Goal: Check status: Check status

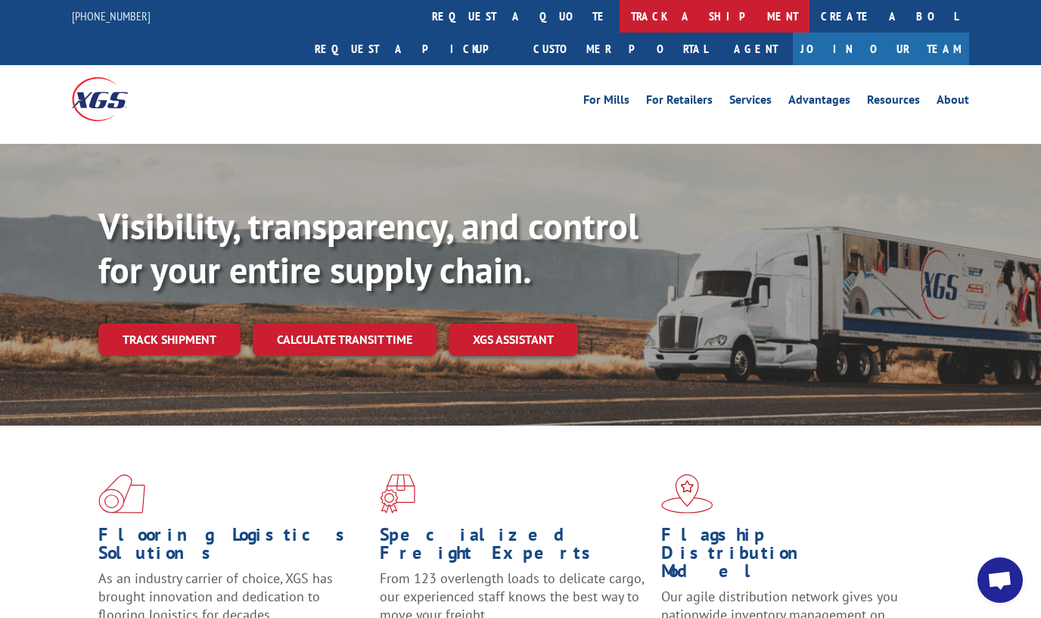
click at [620, 17] on link "track a shipment" at bounding box center [715, 16] width 190 height 33
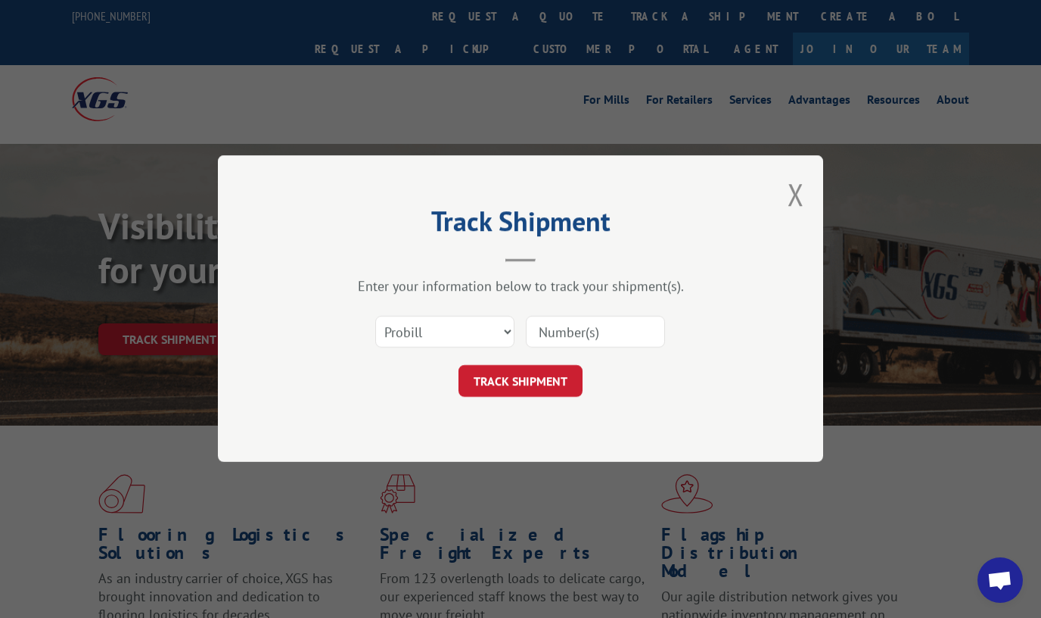
click at [578, 330] on input at bounding box center [595, 332] width 139 height 32
paste input "2834540"
type input "2834540"
click at [558, 372] on button "TRACK SHIPMENT" at bounding box center [521, 382] width 124 height 32
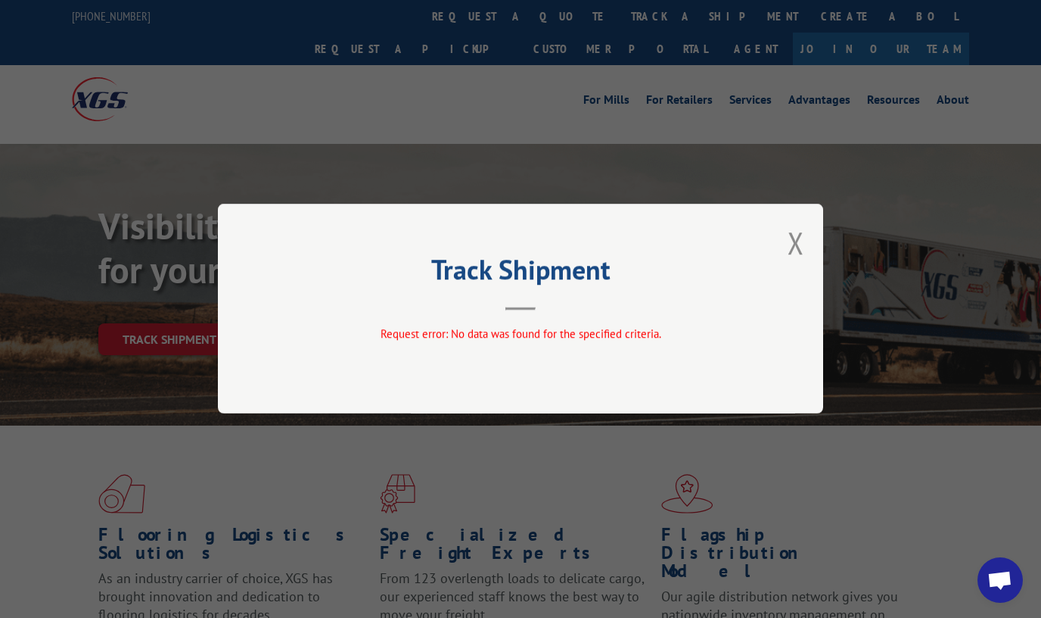
click at [787, 244] on div "Track Shipment Request error: No data was found for the specified criteria." at bounding box center [520, 309] width 605 height 210
click at [798, 244] on button "Close modal" at bounding box center [796, 242] width 17 height 40
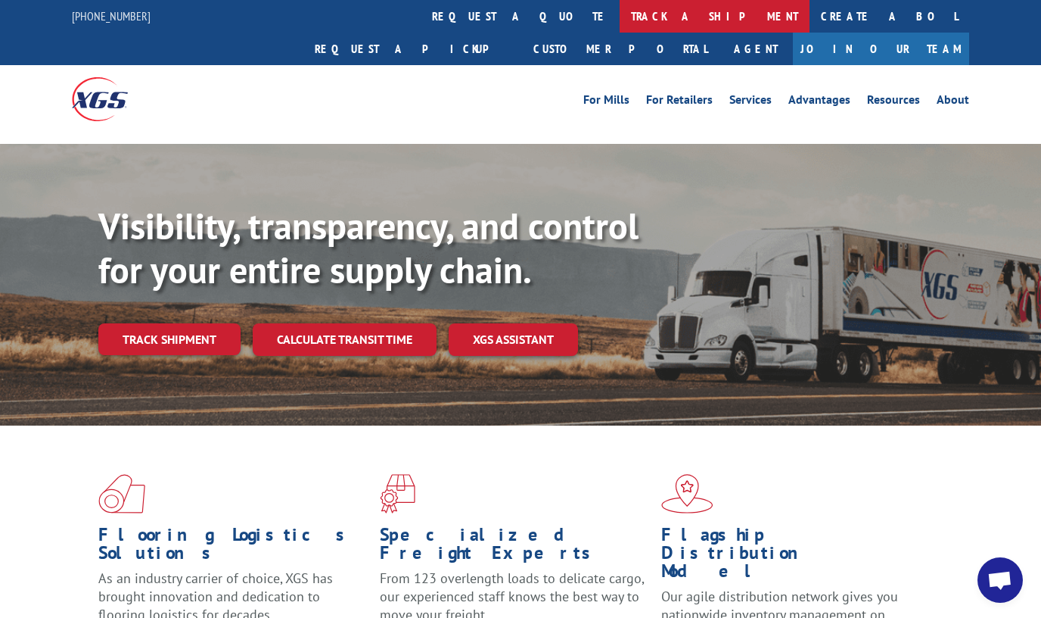
click at [620, 18] on link "track a shipment" at bounding box center [715, 16] width 190 height 33
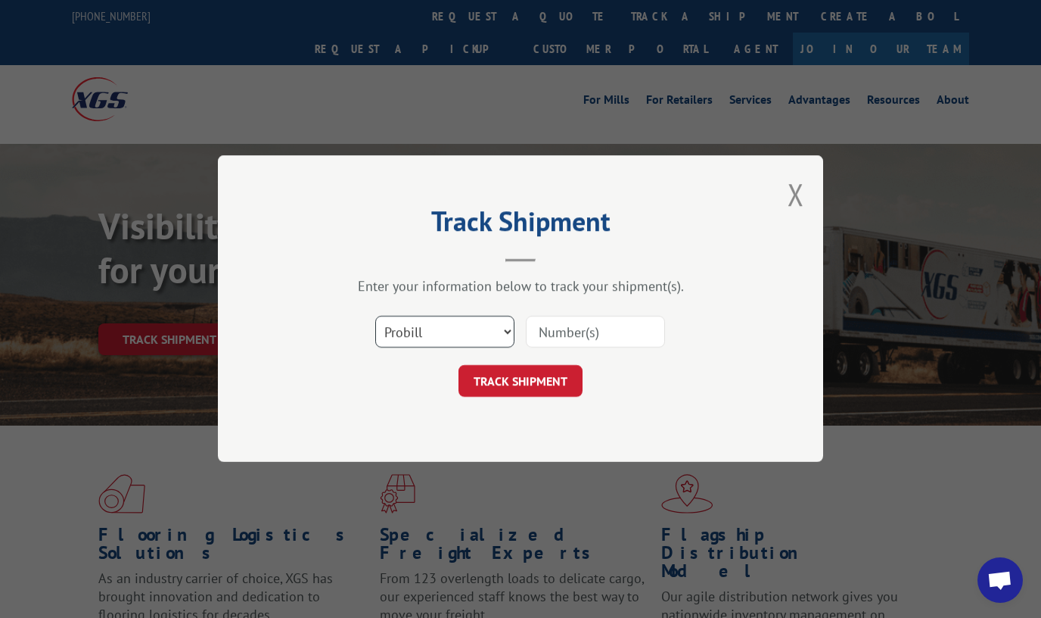
click at [471, 334] on select "Select category... Probill BOL PO" at bounding box center [444, 332] width 139 height 32
select select "bol"
click at [375, 316] on select "Select category... Probill BOL PO" at bounding box center [444, 332] width 139 height 32
click at [599, 308] on div "Select category... Probill BOL PO" at bounding box center [521, 332] width 454 height 50
click at [592, 330] on input at bounding box center [595, 332] width 139 height 32
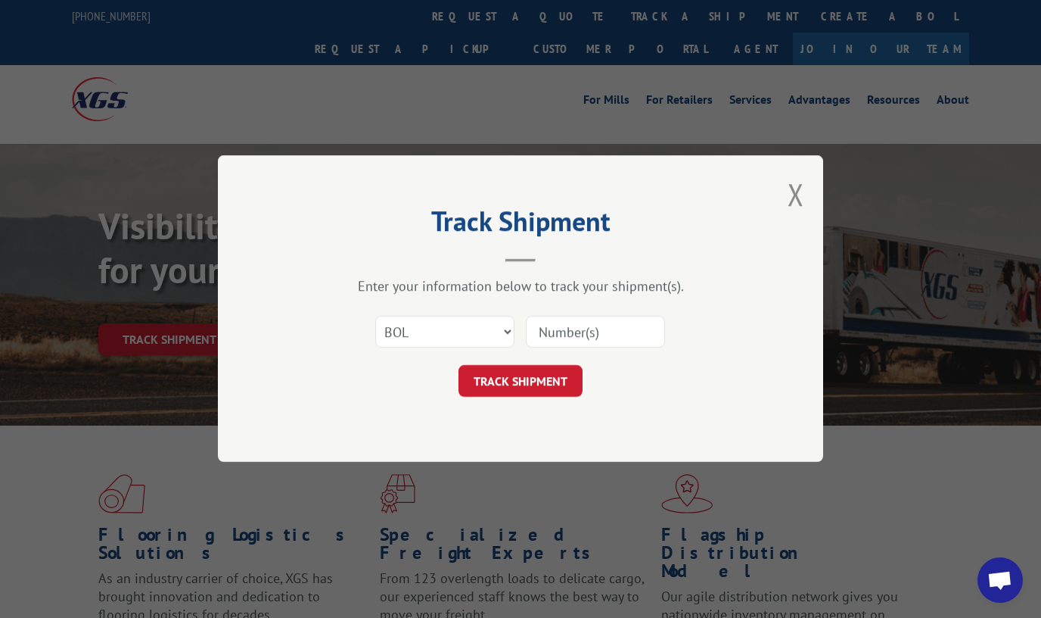
paste input "2834540"
type input "2834540"
click at [548, 375] on button "TRACK SHIPMENT" at bounding box center [521, 382] width 124 height 32
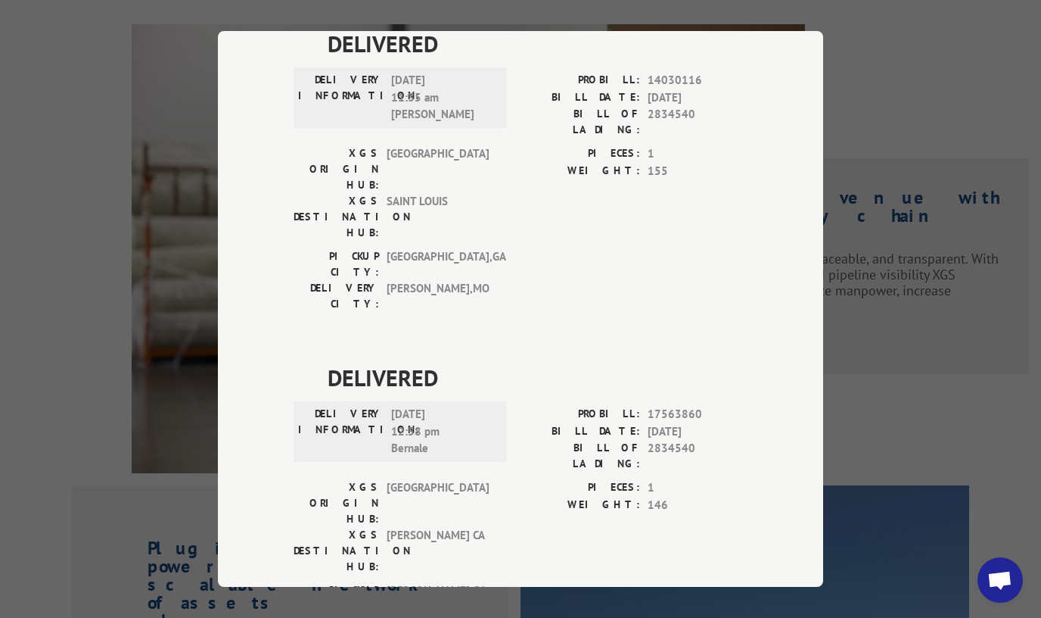
scroll to position [1110, 0]
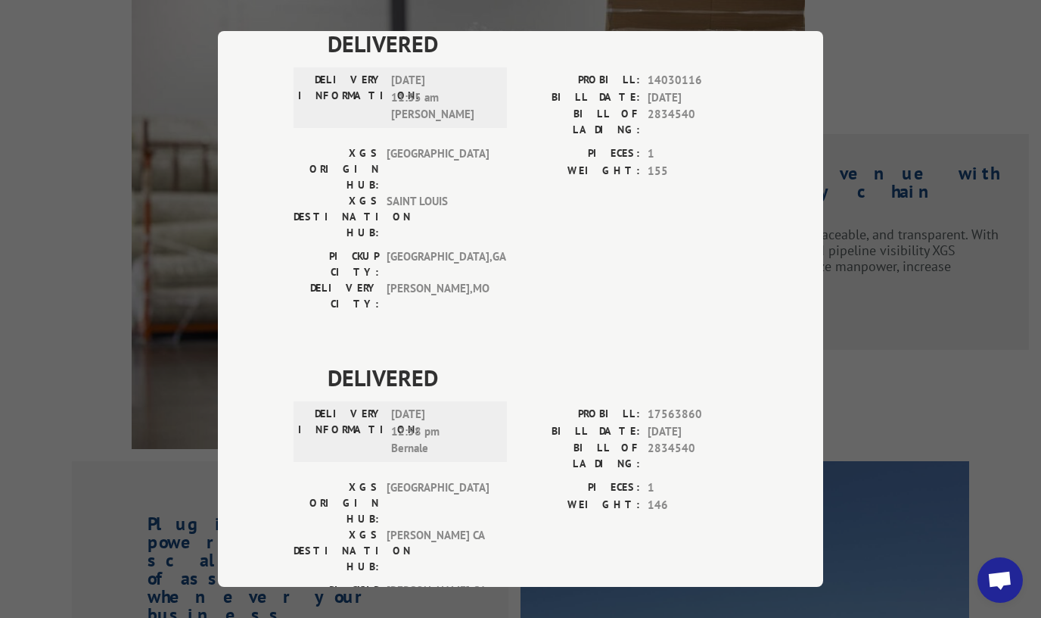
click at [564, 505] on div "DELIVERED DELIVERY INFORMATION: [DATE] 11:35 am [PERSON_NAME]: 14030116 BILL DA…" at bounding box center [521, 359] width 454 height 667
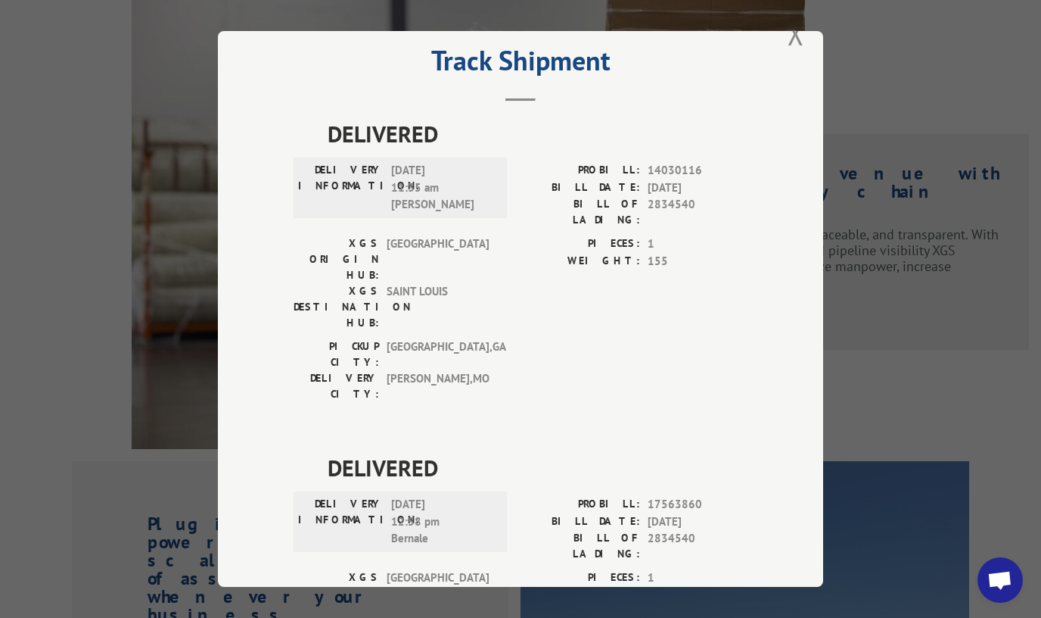
scroll to position [0, 0]
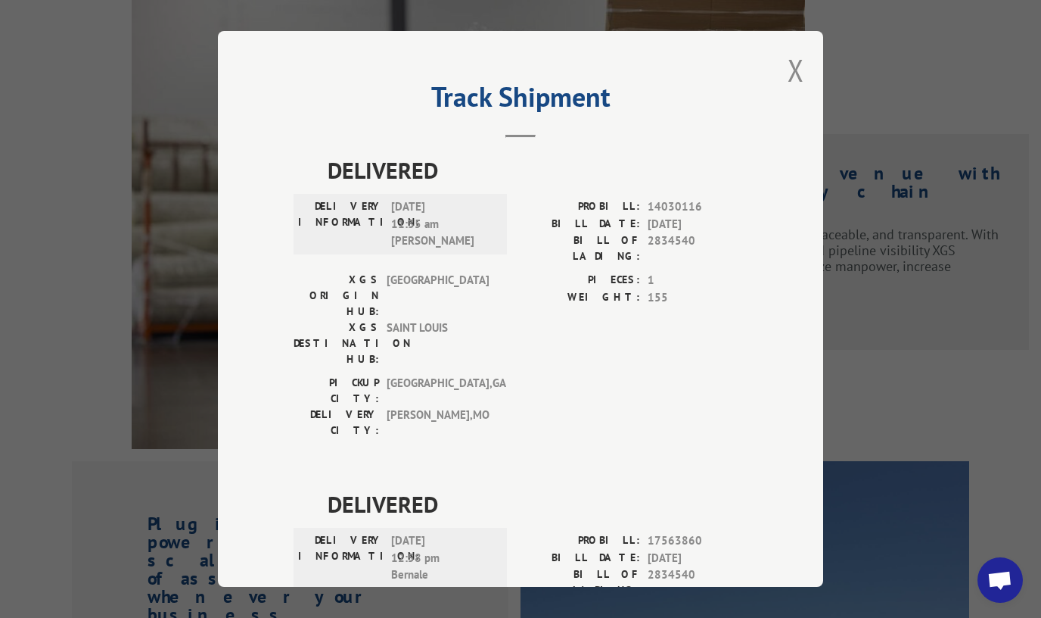
drag, startPoint x: 787, startPoint y: 73, endPoint x: 800, endPoint y: 95, distance: 25.4
click at [788, 73] on button "Close modal" at bounding box center [796, 70] width 17 height 40
